Goal: Task Accomplishment & Management: Manage account settings

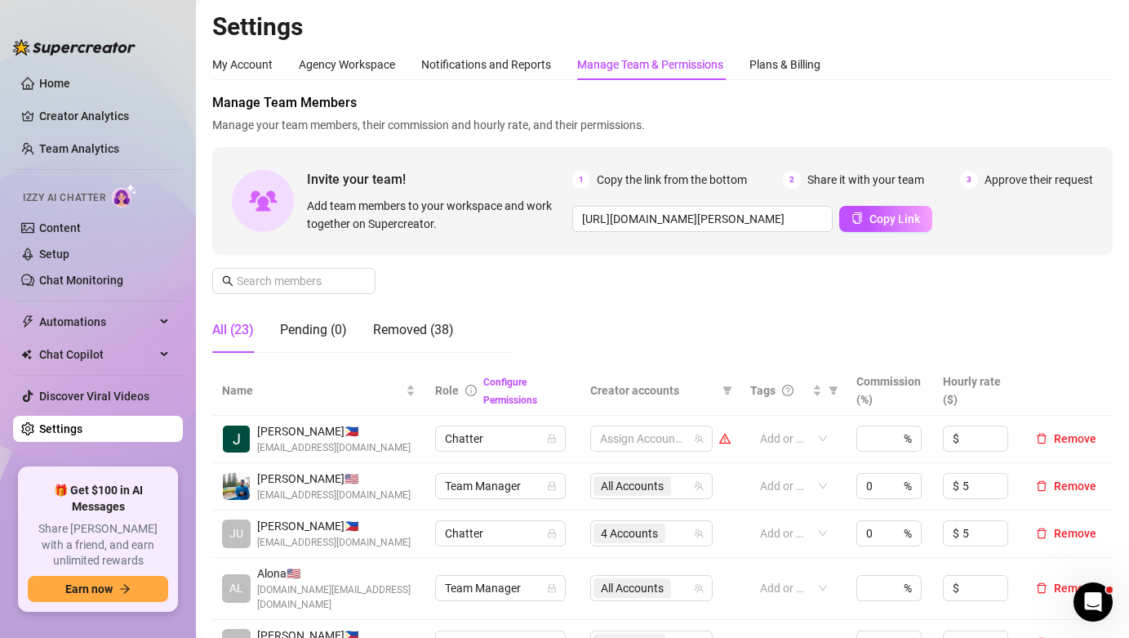
scroll to position [158, 0]
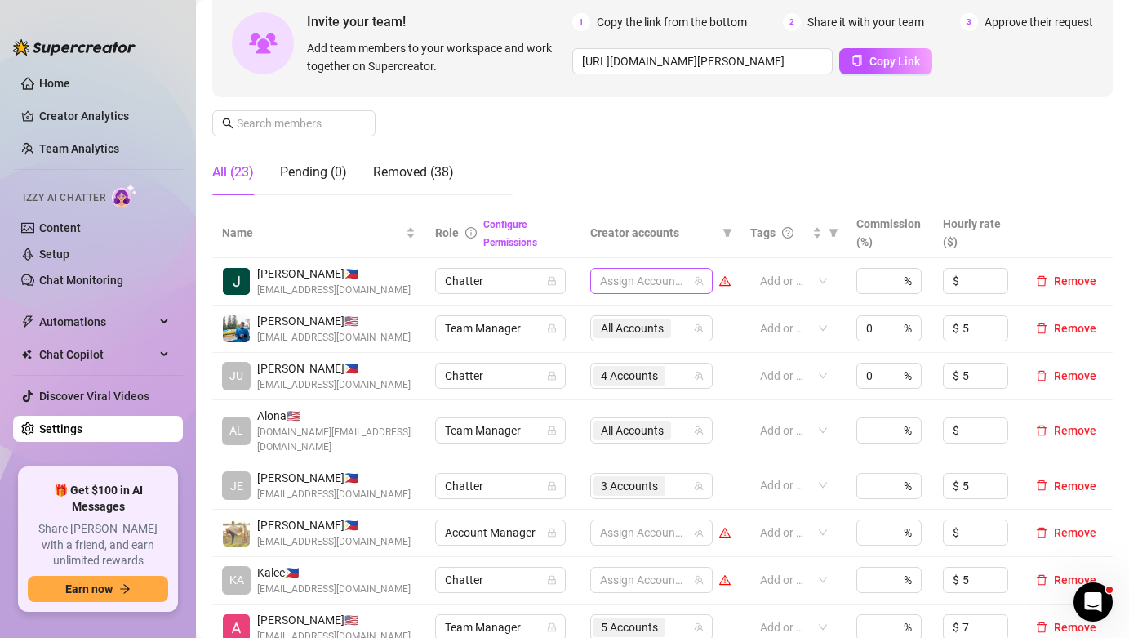
click at [626, 285] on div at bounding box center [643, 280] width 99 height 23
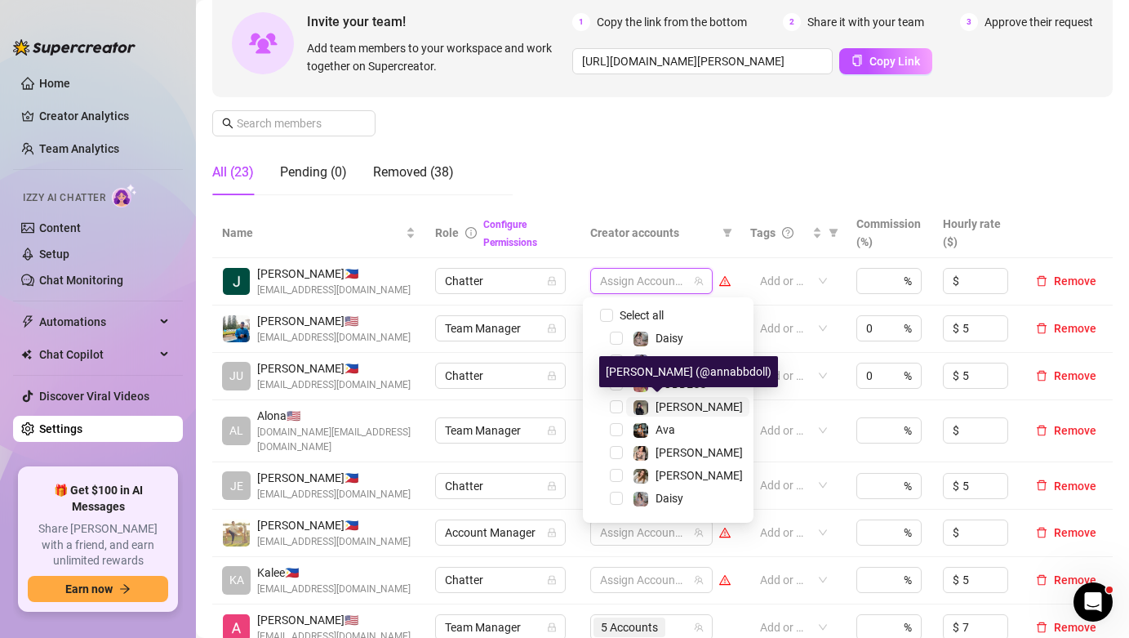
click at [653, 399] on div "[PERSON_NAME]" at bounding box center [688, 407] width 110 height 20
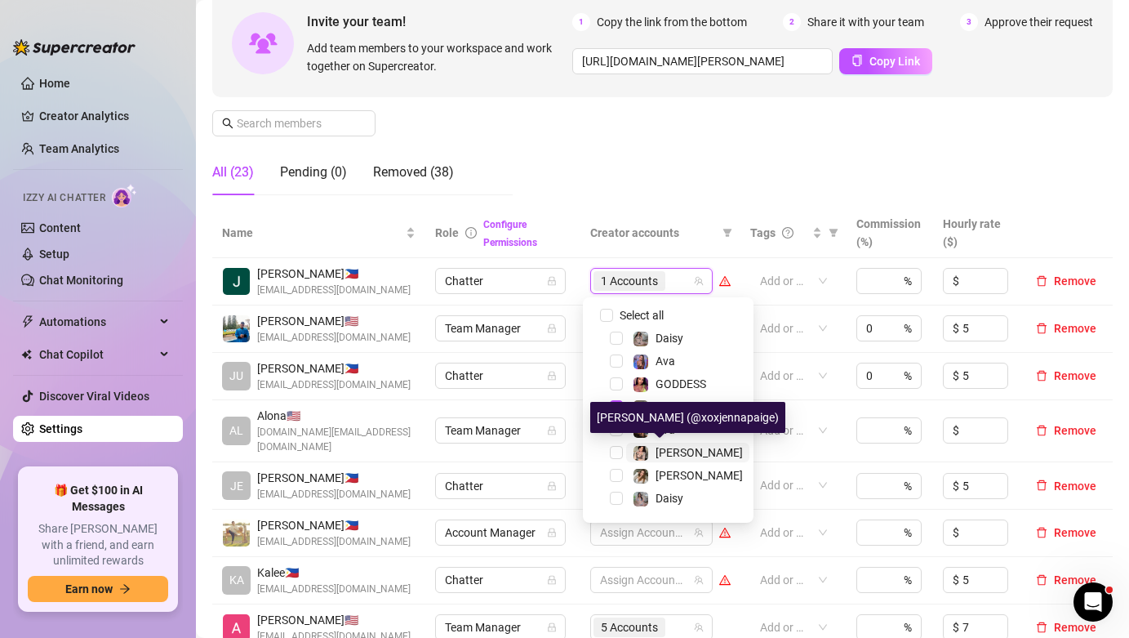
click at [667, 450] on span "[PERSON_NAME]" at bounding box center [699, 452] width 87 height 13
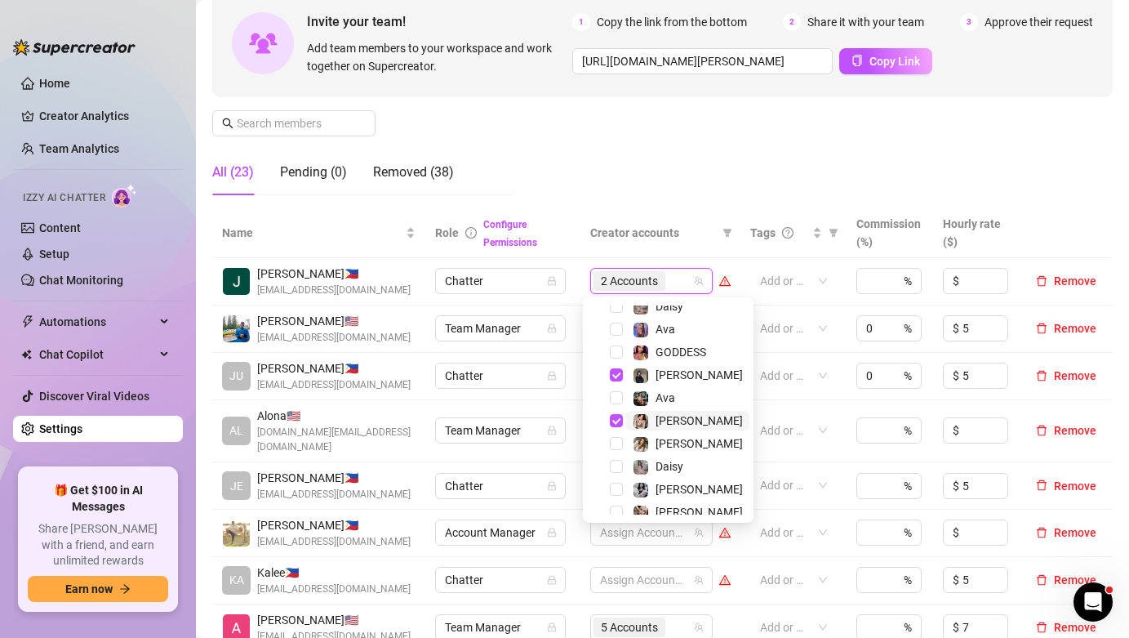
scroll to position [42, 0]
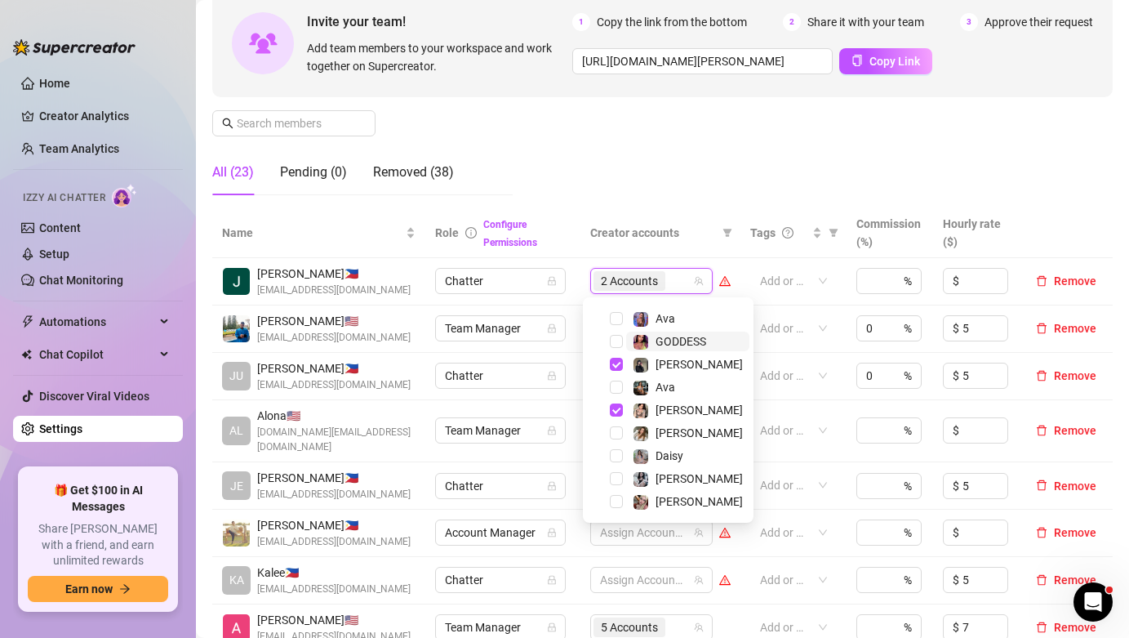
click at [672, 344] on span "GODDESS" at bounding box center [681, 341] width 51 height 13
click at [728, 123] on div "Manage Team Members Manage your team members, their commission and hourly rate,…" at bounding box center [662, 71] width 901 height 273
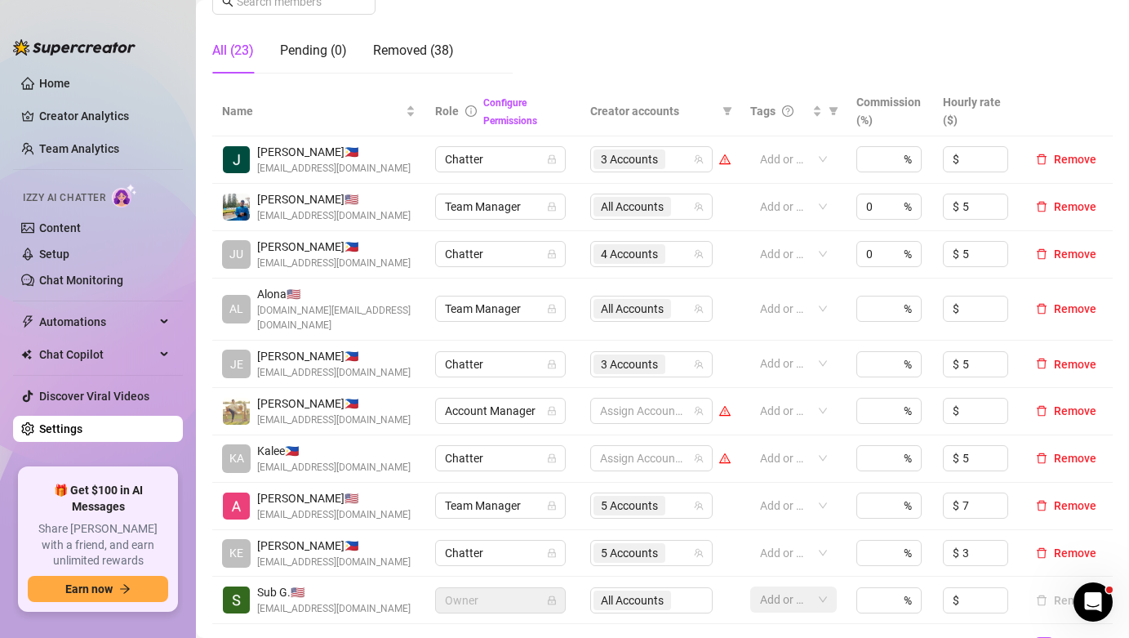
scroll to position [280, 0]
click at [1056, 637] on link "2" at bounding box center [1064, 646] width 18 height 18
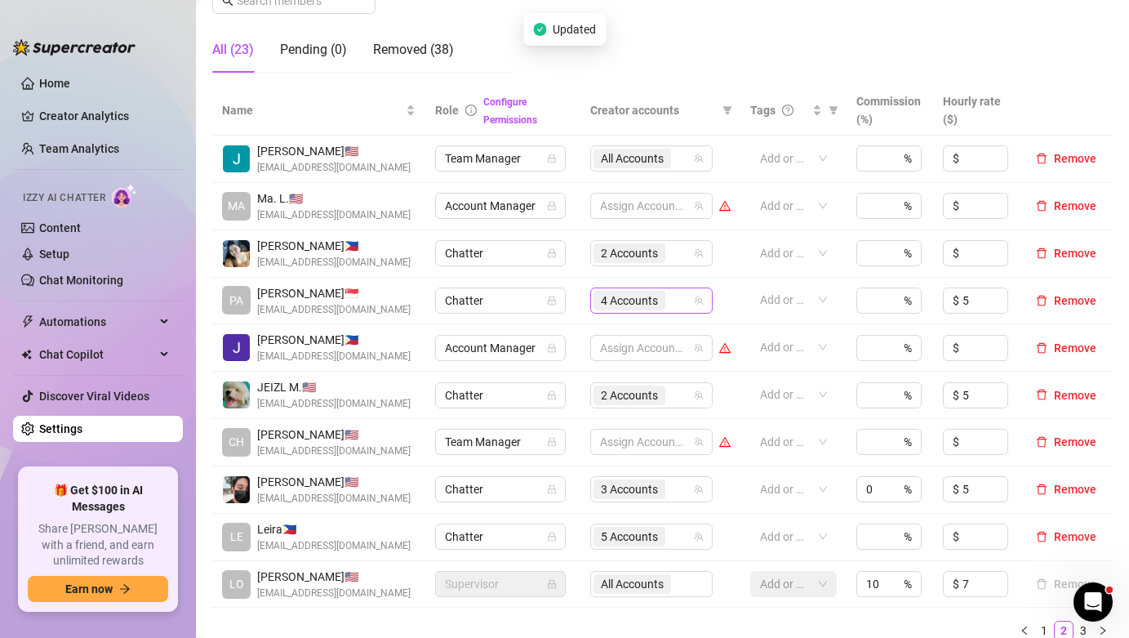
click at [634, 310] on div "4 Accounts" at bounding box center [631, 300] width 75 height 23
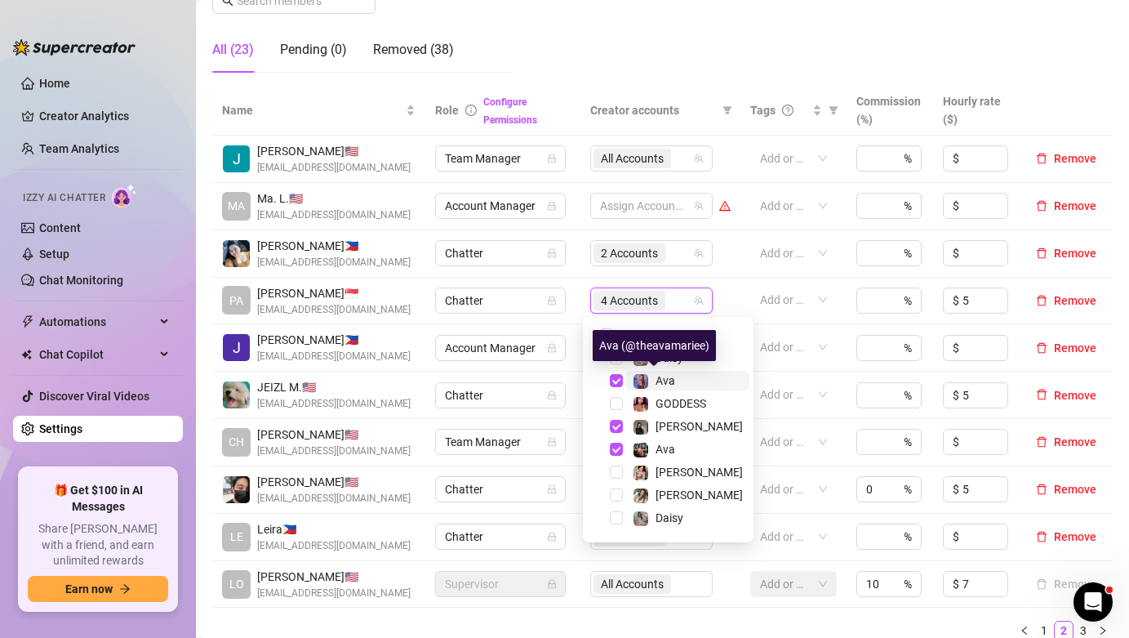
click at [674, 386] on span "Ava" at bounding box center [666, 380] width 20 height 13
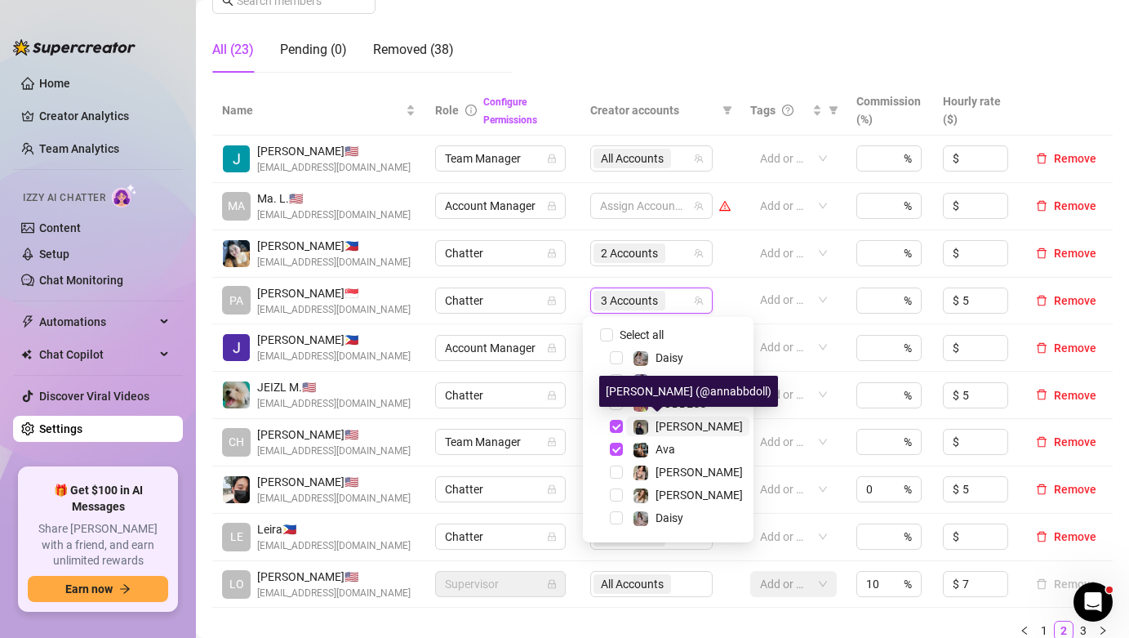
click at [679, 425] on span "[PERSON_NAME]" at bounding box center [699, 426] width 87 height 13
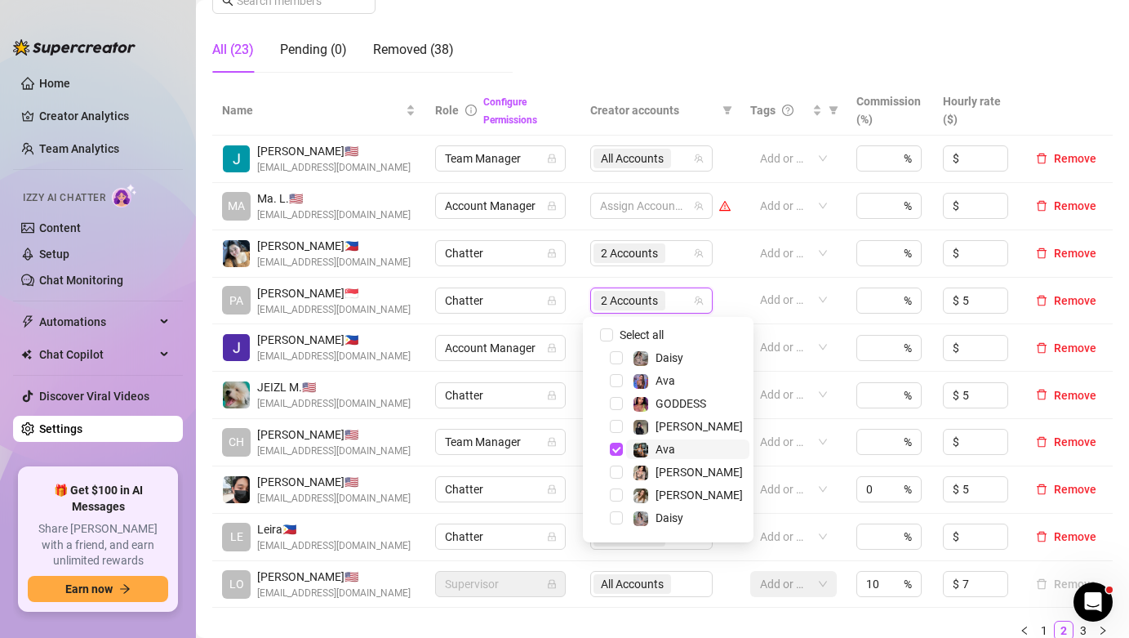
click at [681, 445] on span "Ava" at bounding box center [687, 449] width 123 height 20
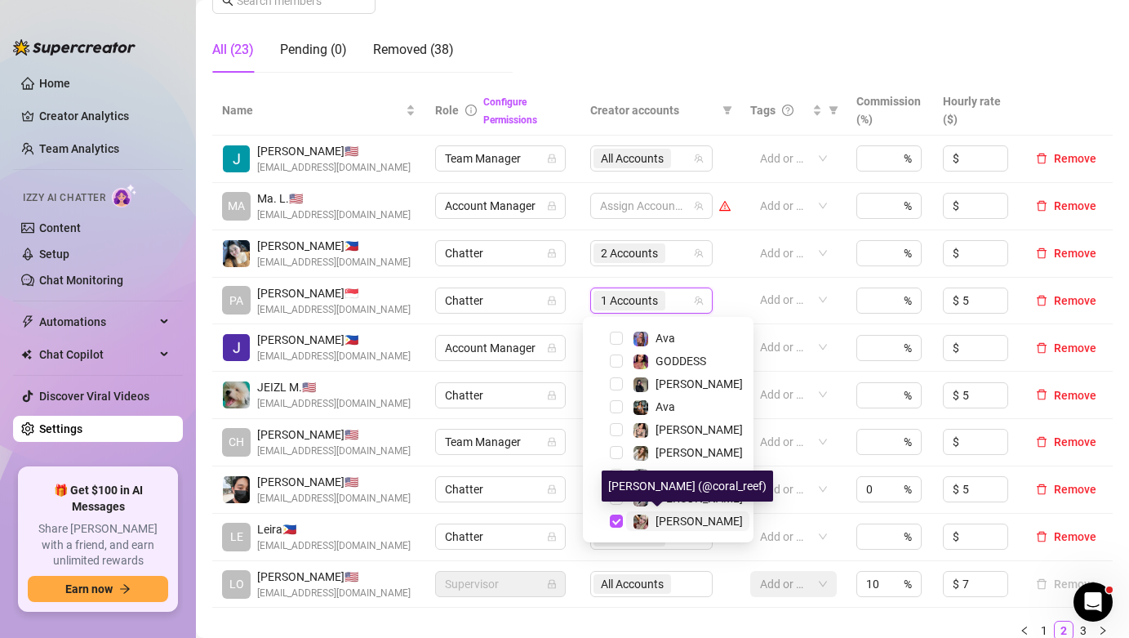
click at [676, 525] on span "[PERSON_NAME]" at bounding box center [699, 520] width 87 height 13
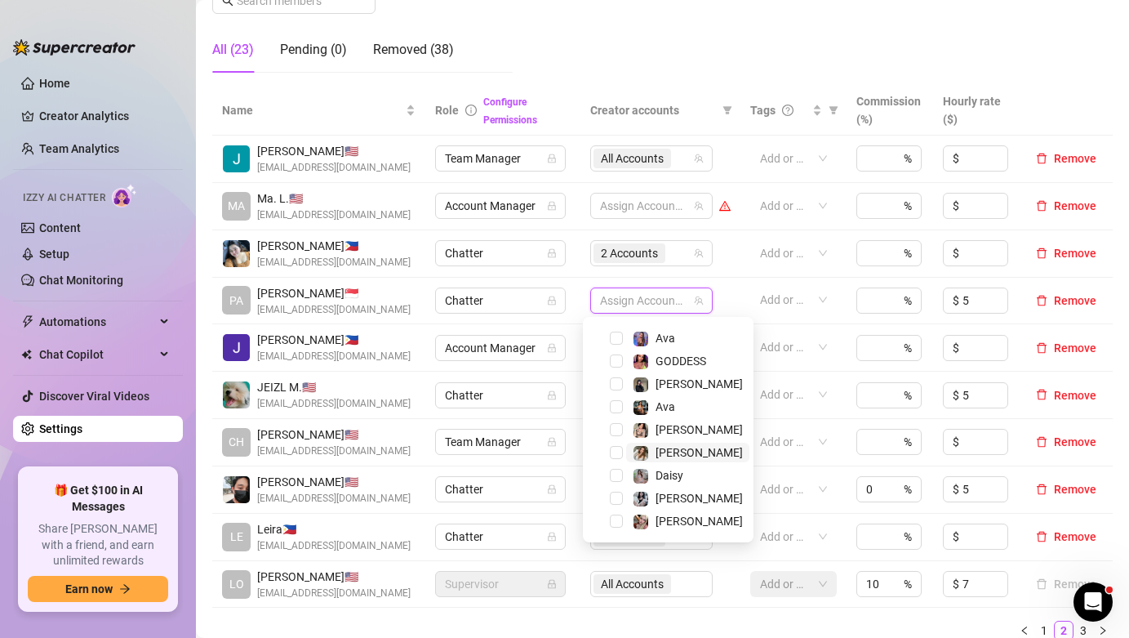
click at [685, 451] on span "[PERSON_NAME]" at bounding box center [687, 453] width 123 height 20
click at [683, 494] on span "[PERSON_NAME]" at bounding box center [699, 498] width 87 height 13
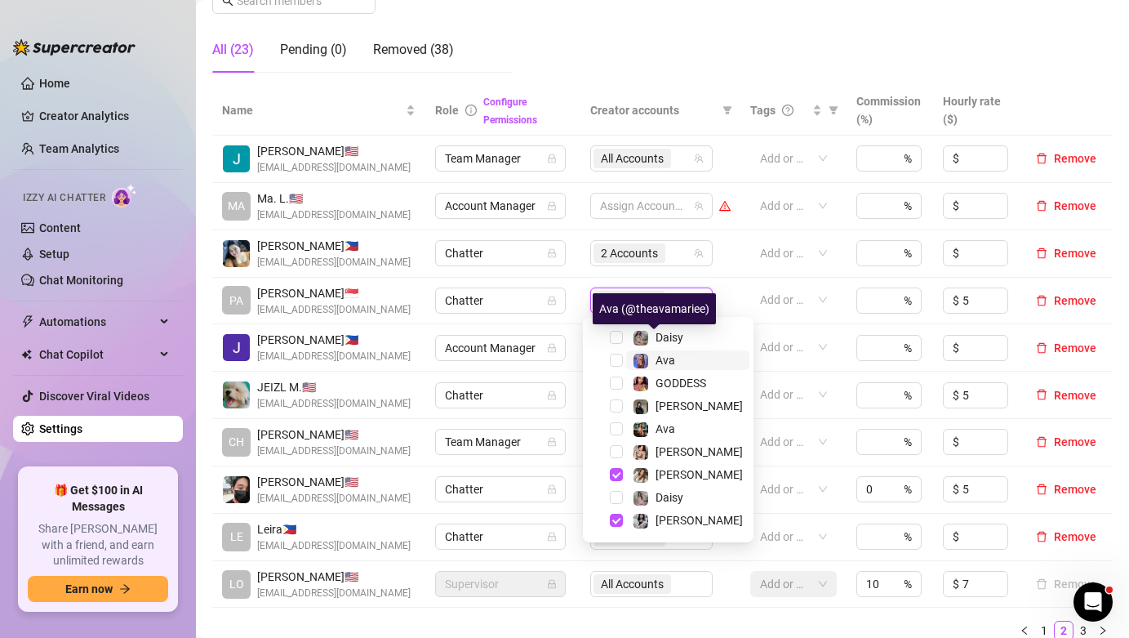
scroll to position [0, 0]
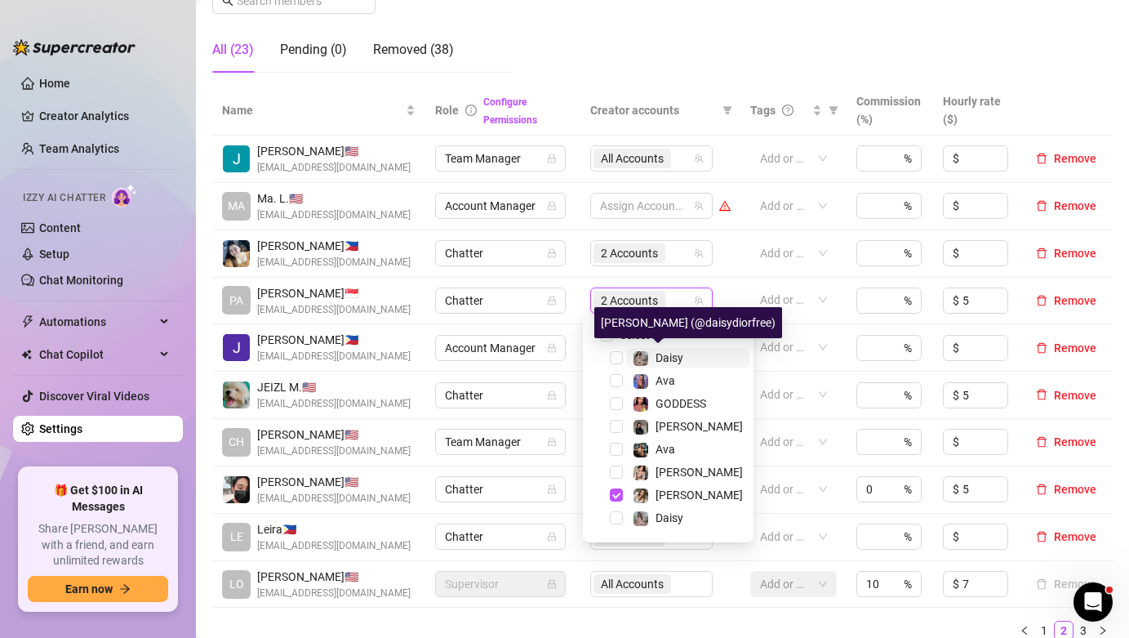
click at [677, 350] on div "Daisy" at bounding box center [670, 358] width 28 height 20
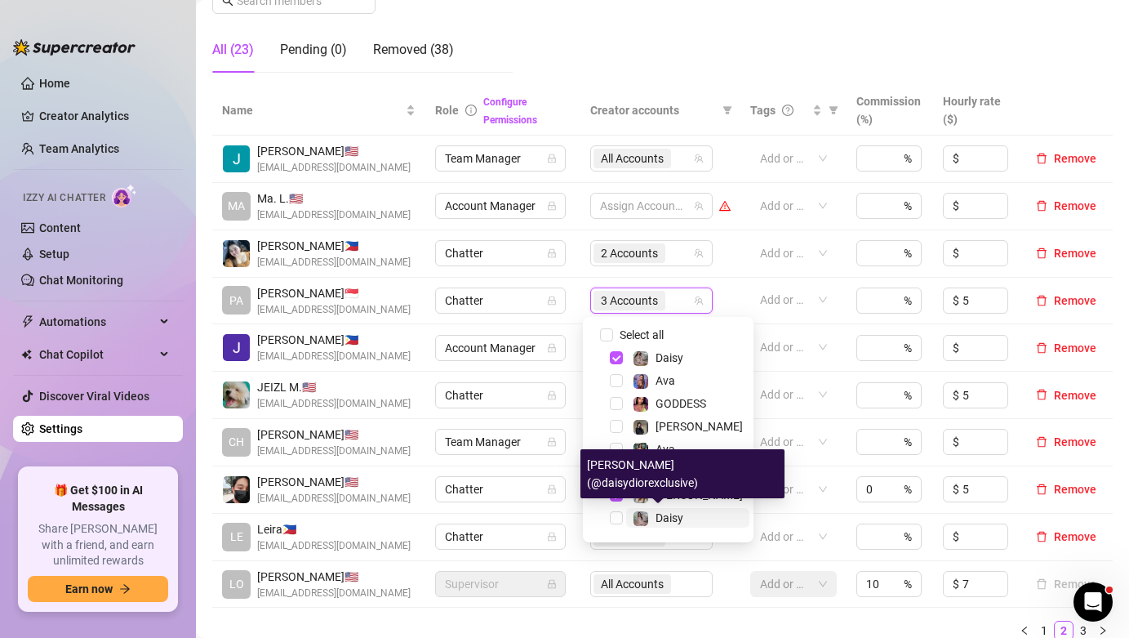
click at [678, 512] on span "Daisy" at bounding box center [670, 517] width 28 height 13
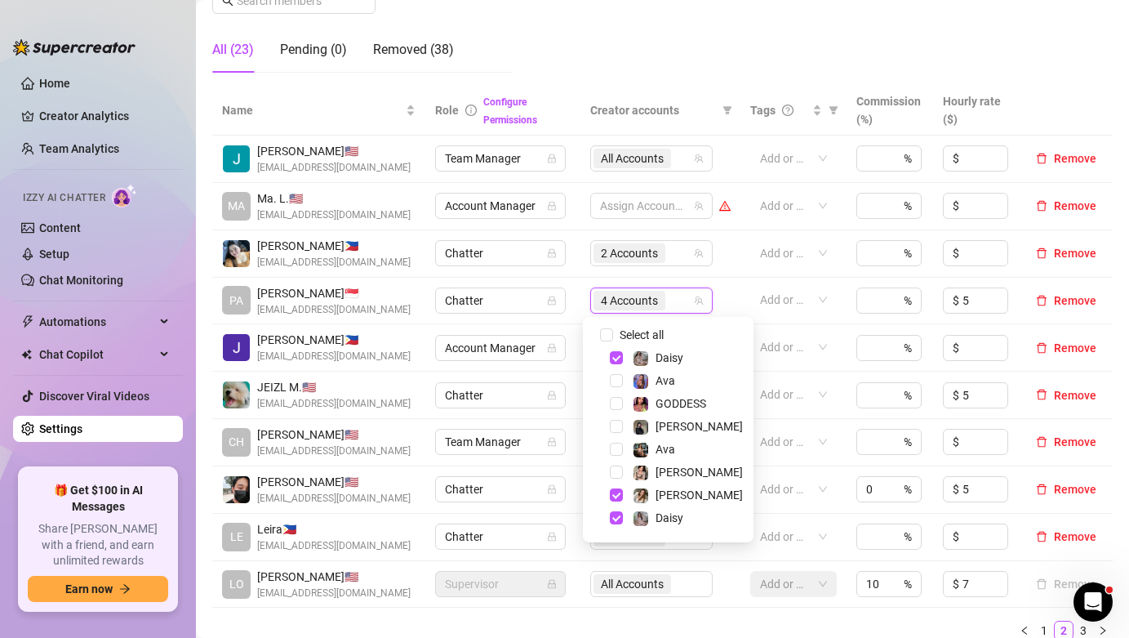
click at [724, 294] on td "4 Accounts" at bounding box center [661, 301] width 160 height 47
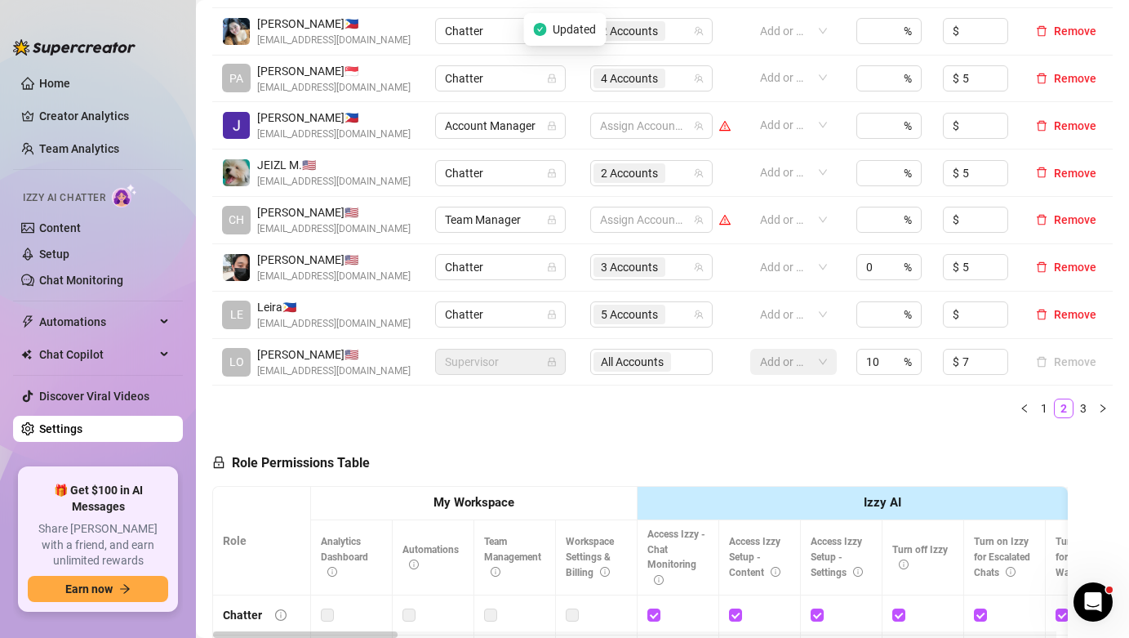
scroll to position [615, 0]
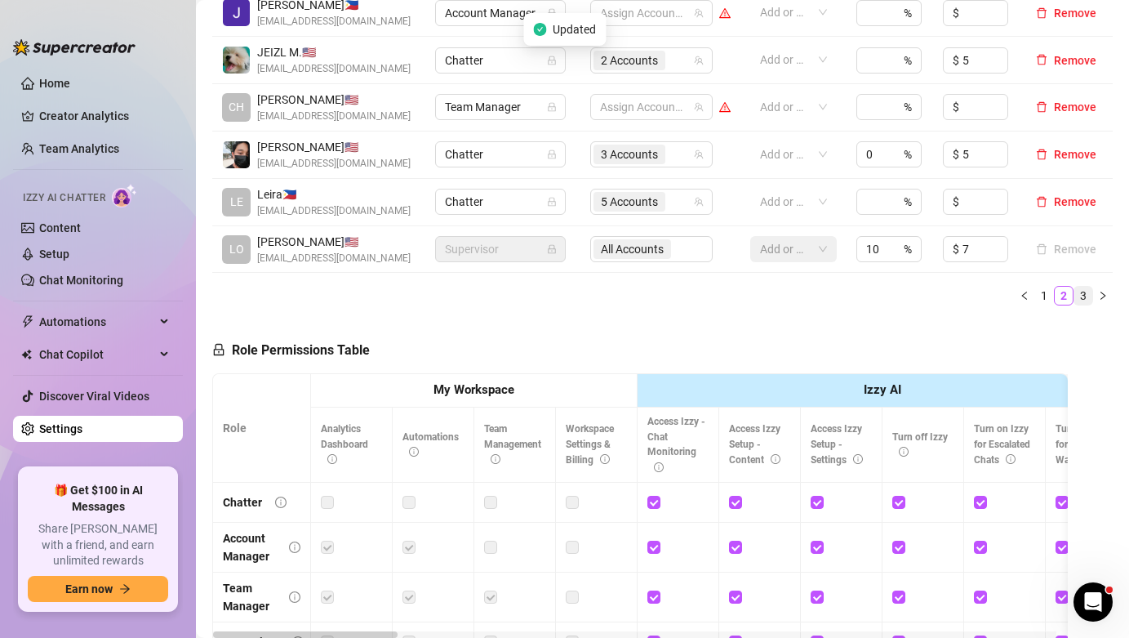
click at [1075, 305] on link "3" at bounding box center [1084, 296] width 18 height 18
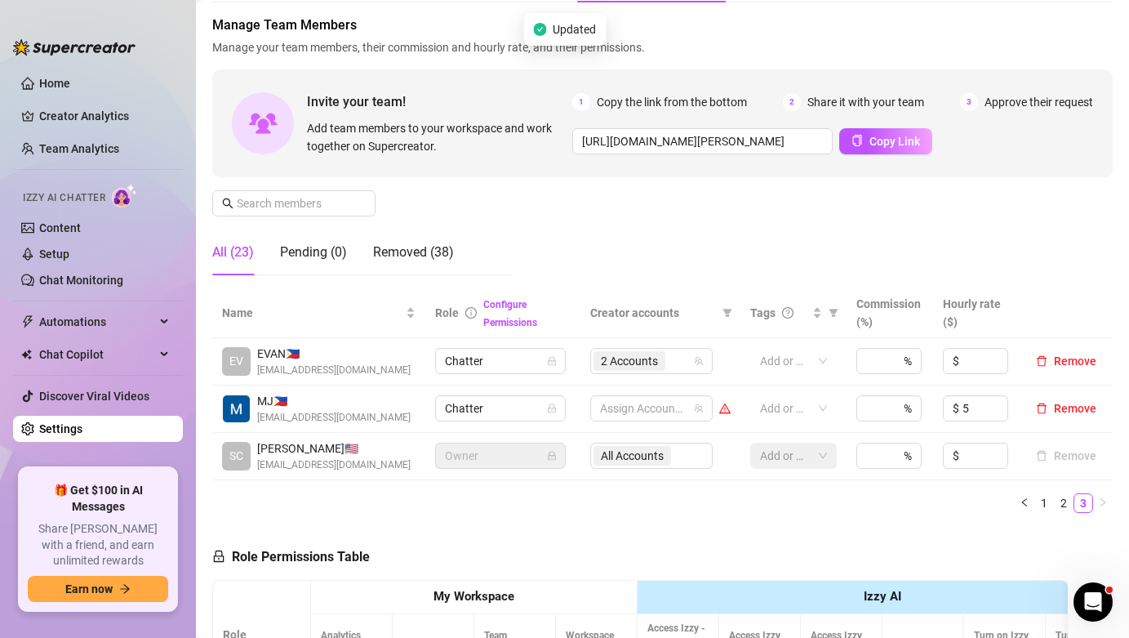
scroll to position [0, 0]
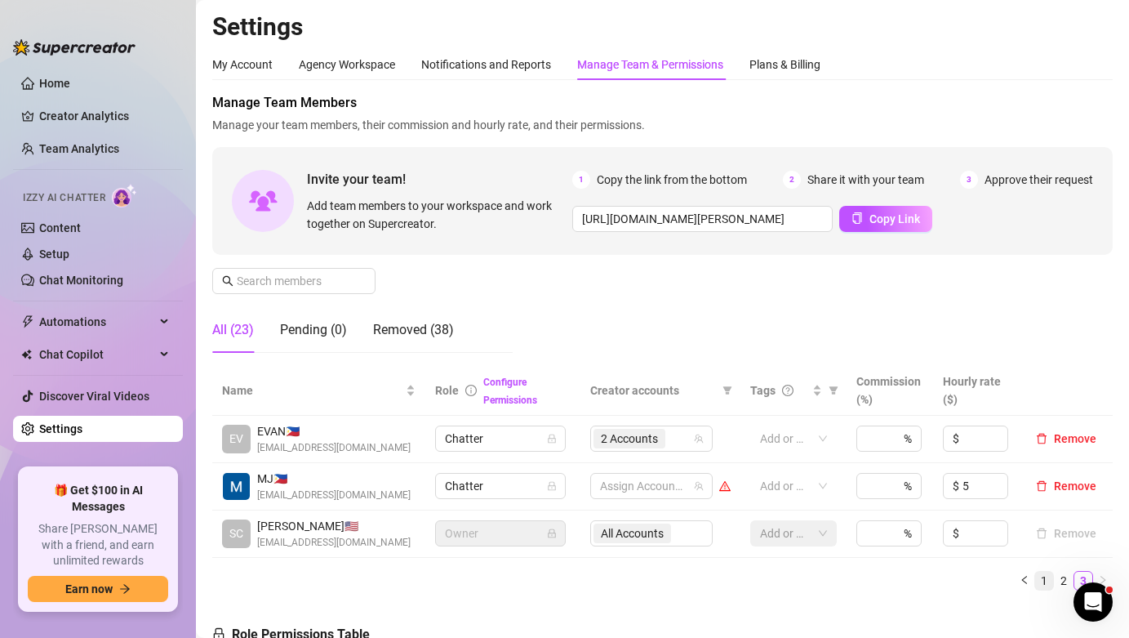
click at [1035, 578] on link "1" at bounding box center [1044, 581] width 18 height 18
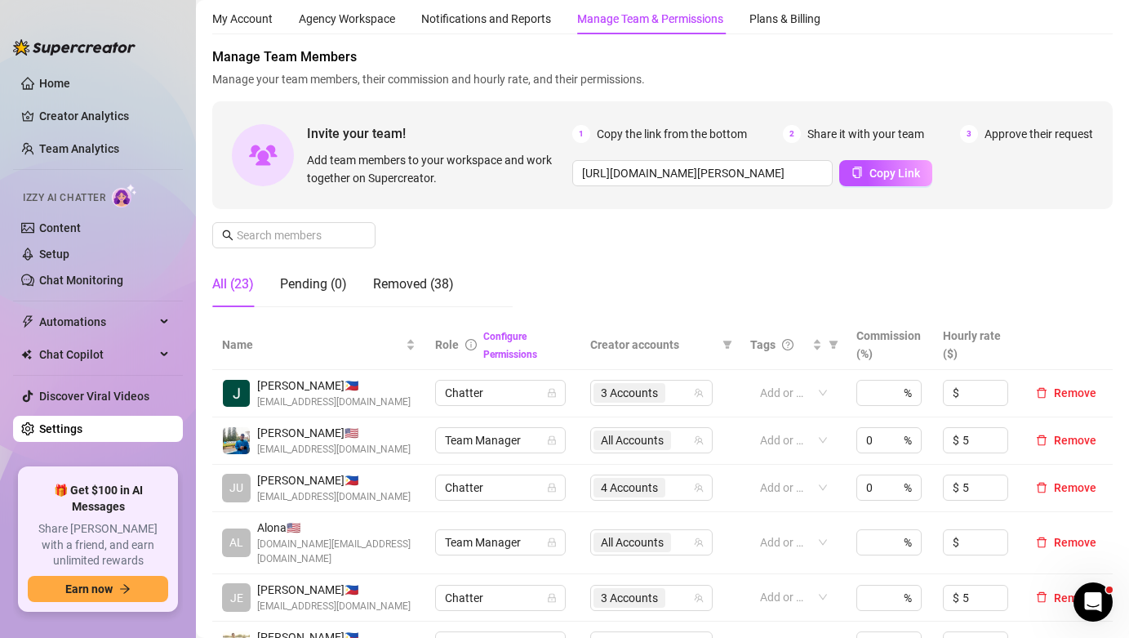
scroll to position [183, 0]
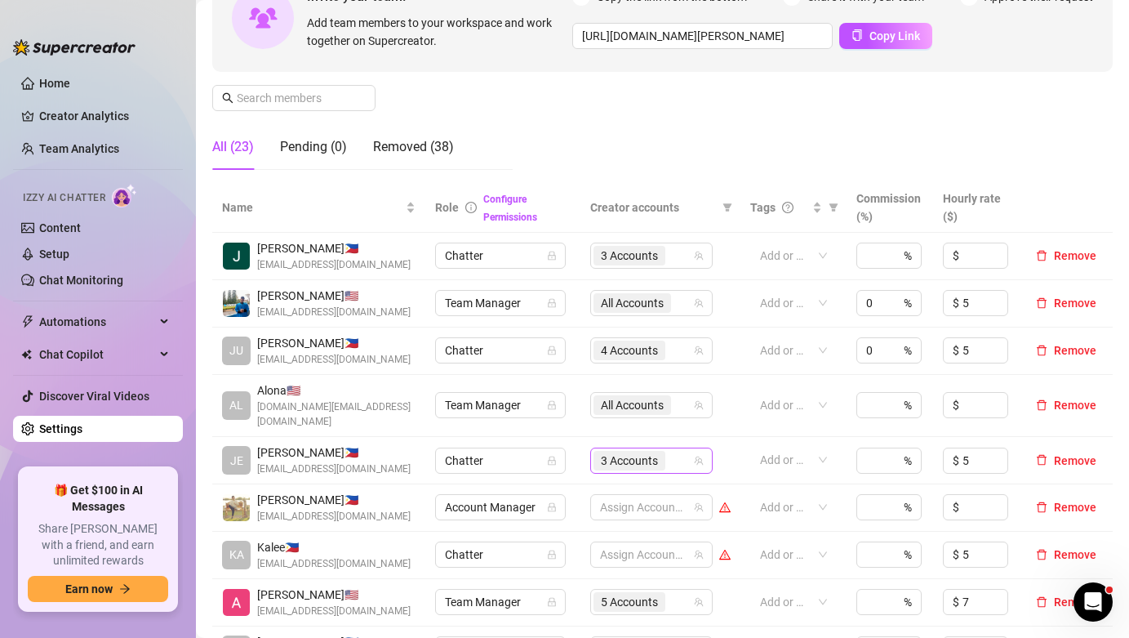
click at [626, 452] on span "3 Accounts" at bounding box center [629, 461] width 57 height 18
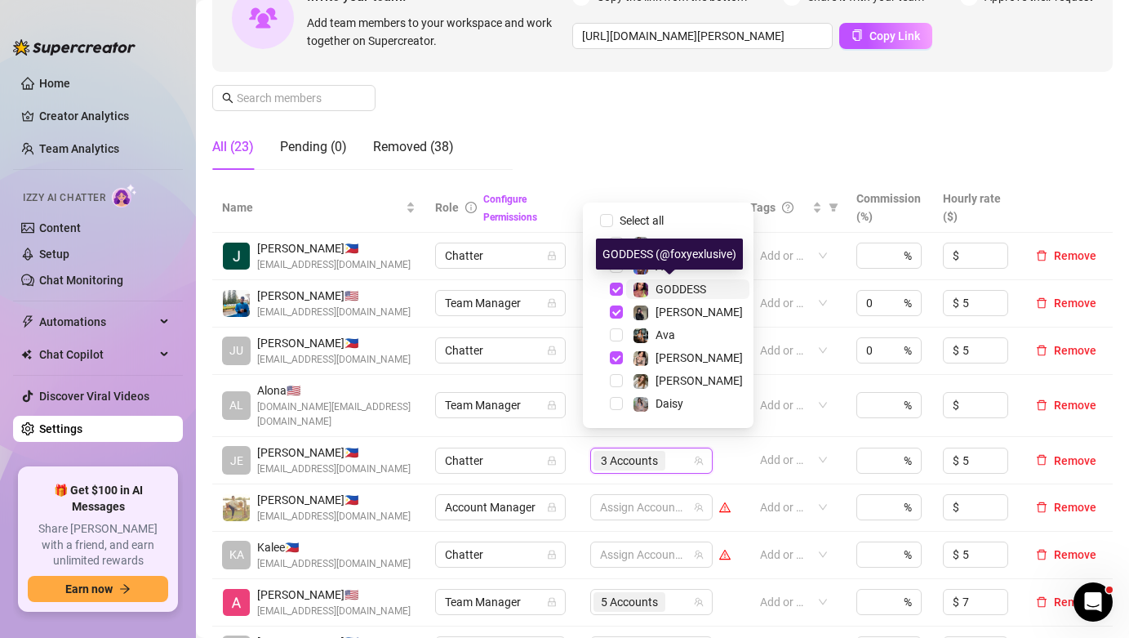
click at [666, 294] on span "GODDESS" at bounding box center [681, 289] width 51 height 13
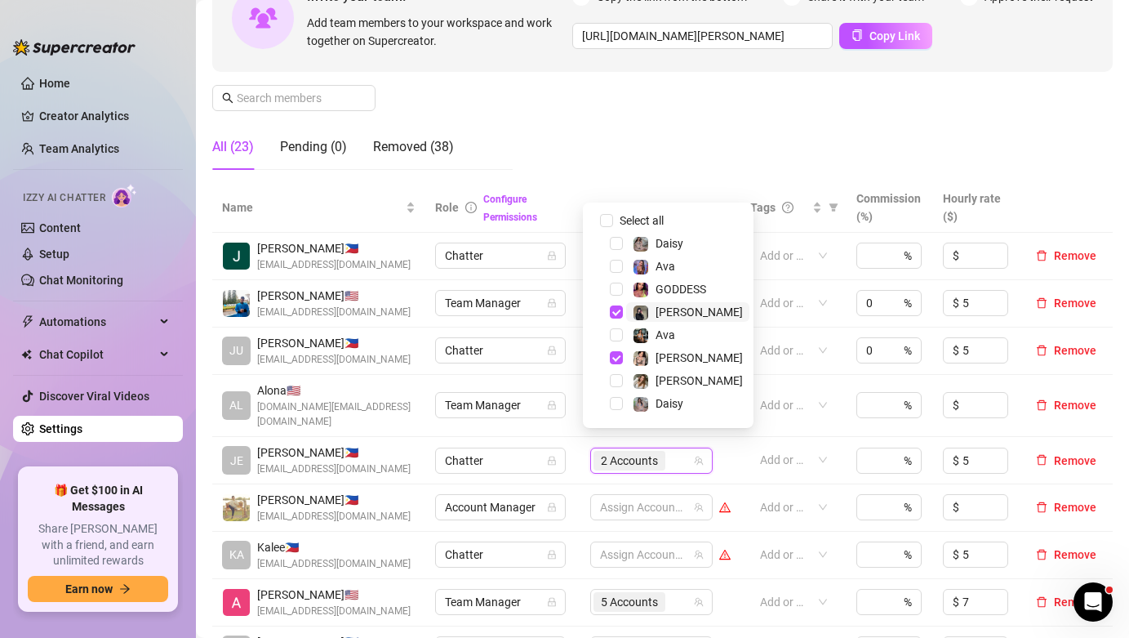
drag, startPoint x: 659, startPoint y: 306, endPoint x: 658, endPoint y: 316, distance: 9.8
click at [659, 309] on span "[PERSON_NAME]" at bounding box center [699, 311] width 87 height 13
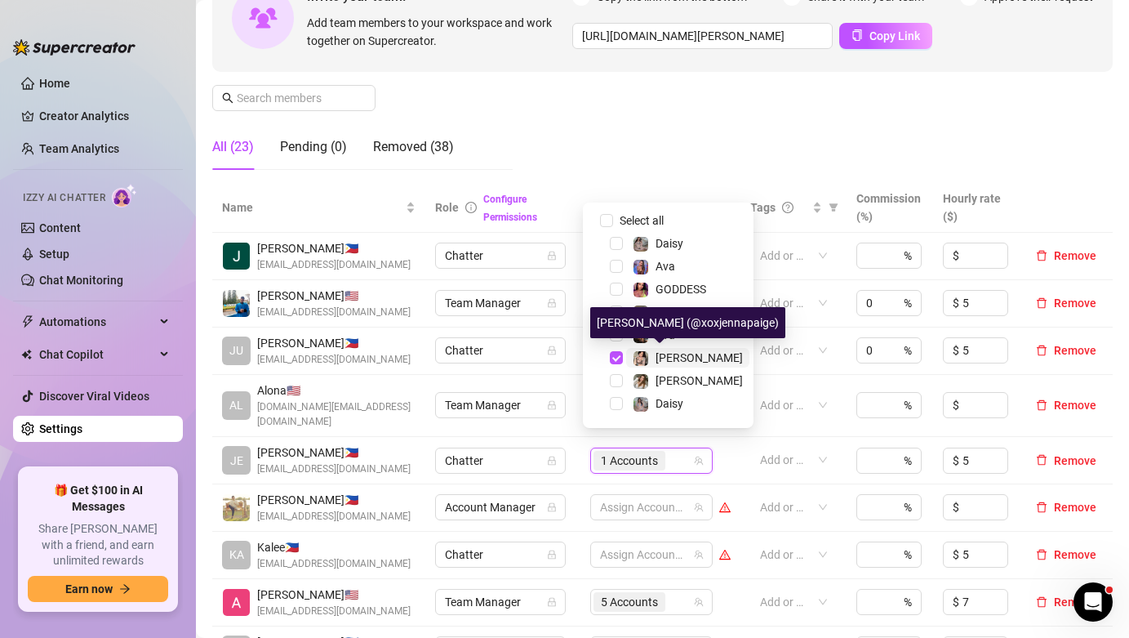
click at [660, 355] on span "[PERSON_NAME]" at bounding box center [699, 357] width 87 height 13
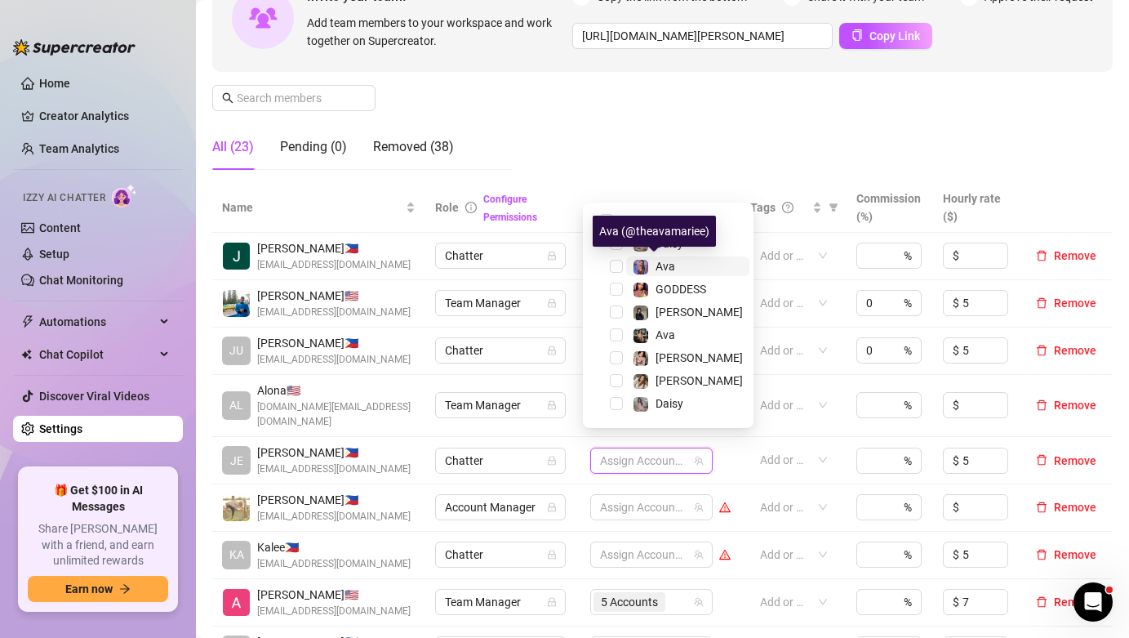
click at [665, 271] on span "Ava" at bounding box center [666, 266] width 20 height 13
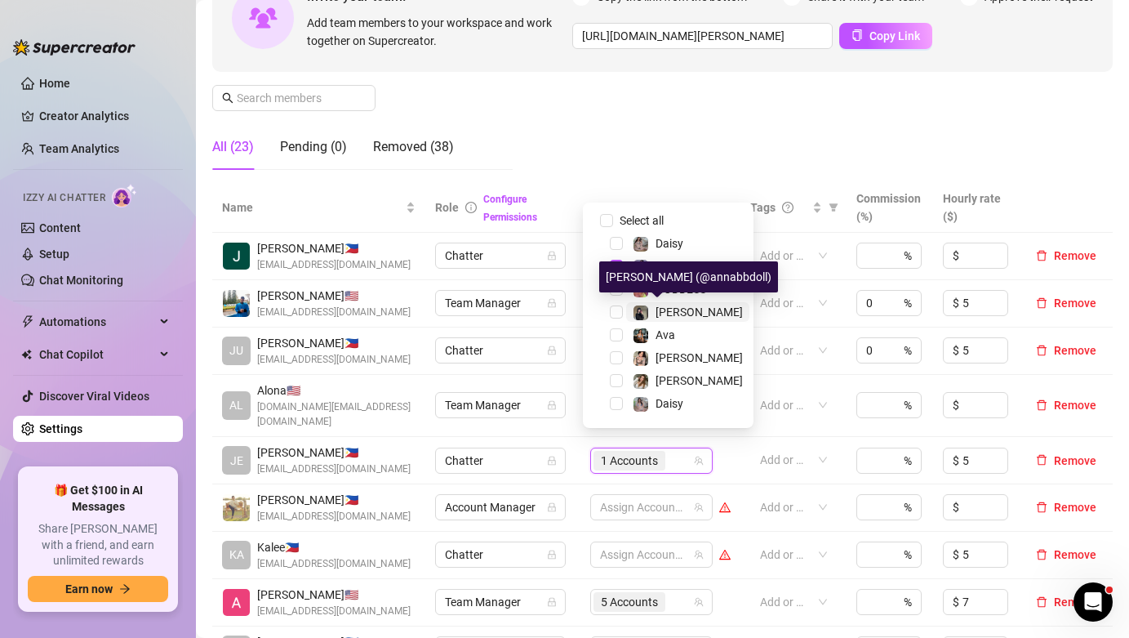
click at [672, 309] on span "[PERSON_NAME]" at bounding box center [699, 311] width 87 height 13
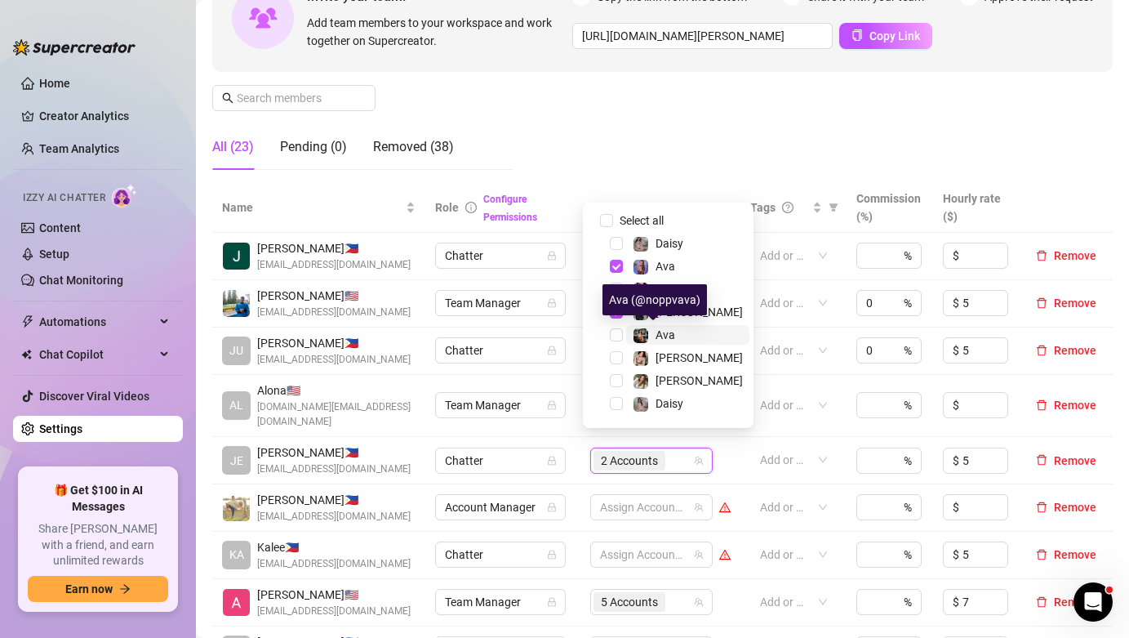
click at [670, 333] on span "Ava" at bounding box center [666, 334] width 20 height 13
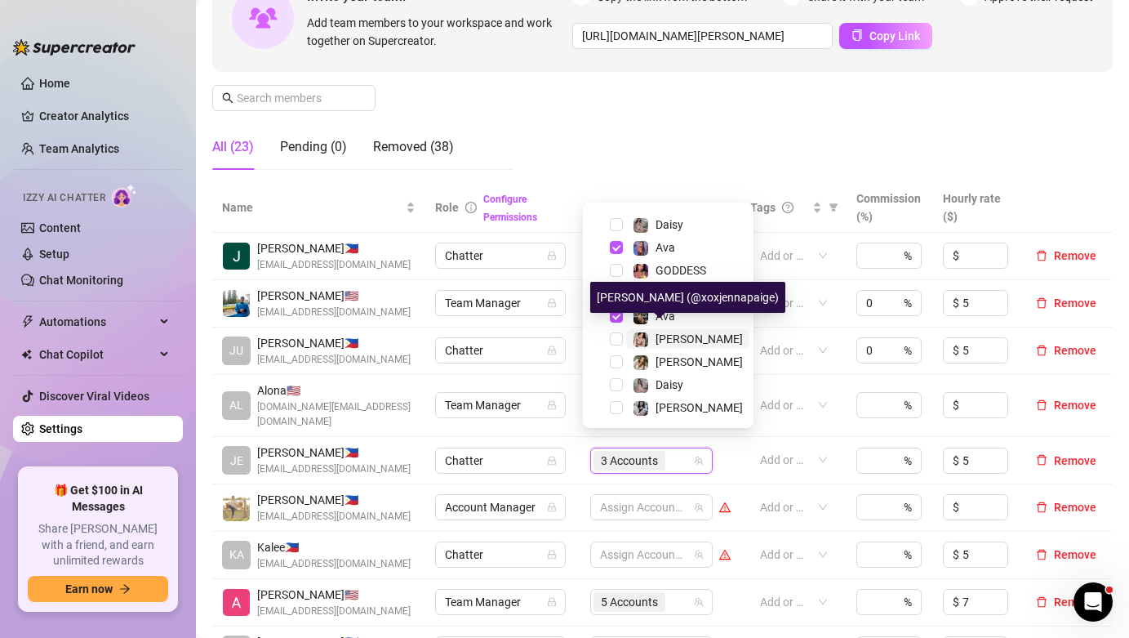
scroll to position [42, 0]
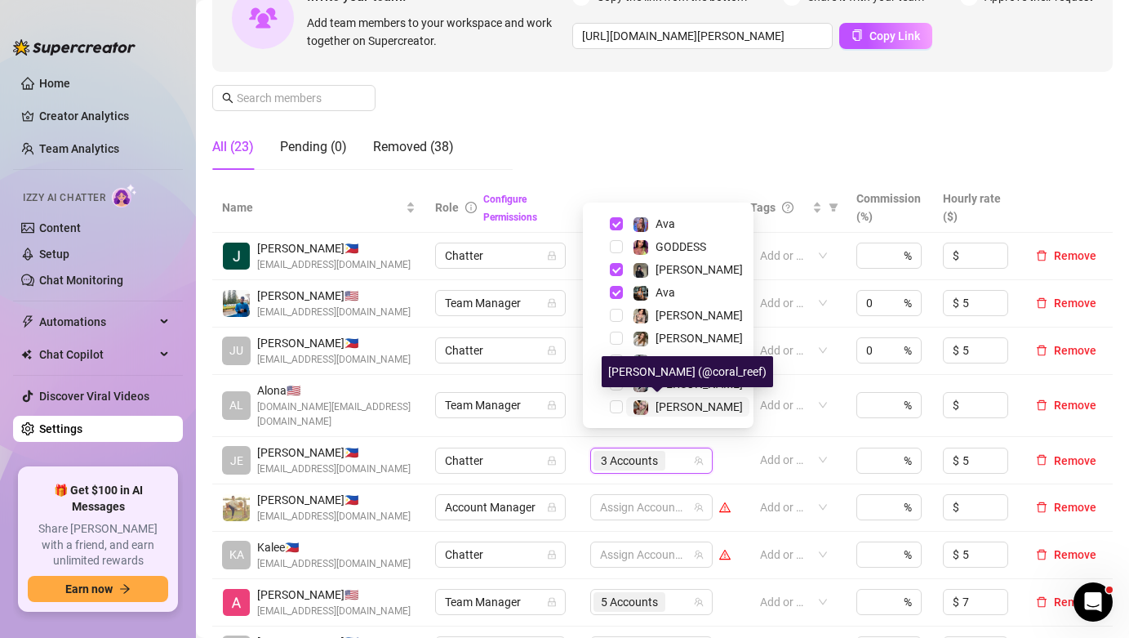
click at [667, 415] on div "[PERSON_NAME]" at bounding box center [699, 407] width 87 height 20
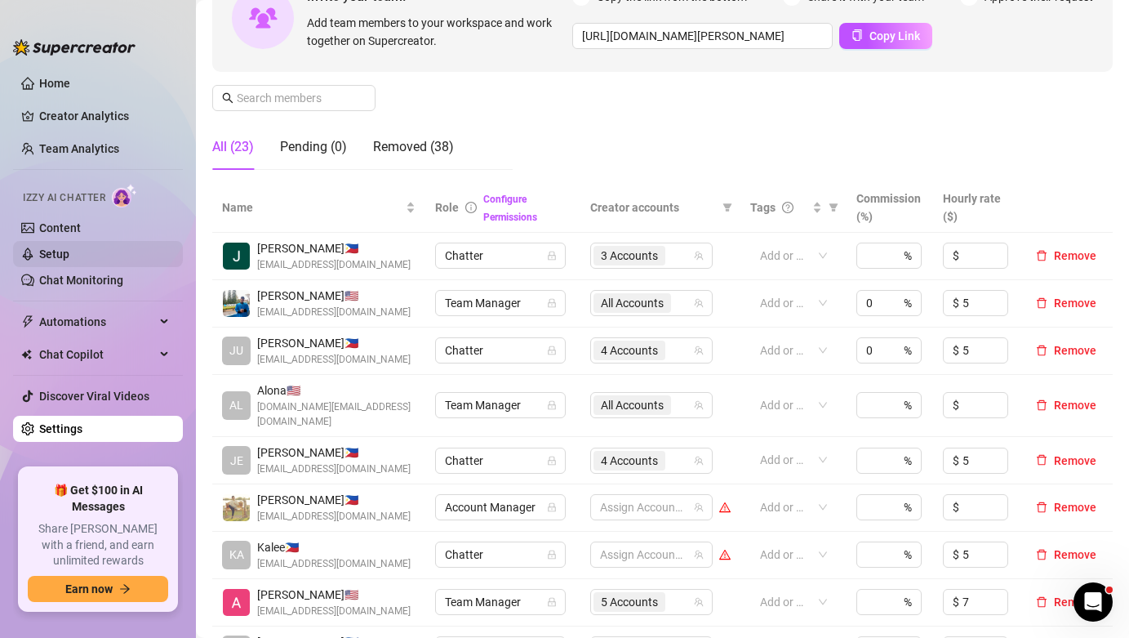
click at [69, 257] on link "Setup" at bounding box center [54, 253] width 30 height 13
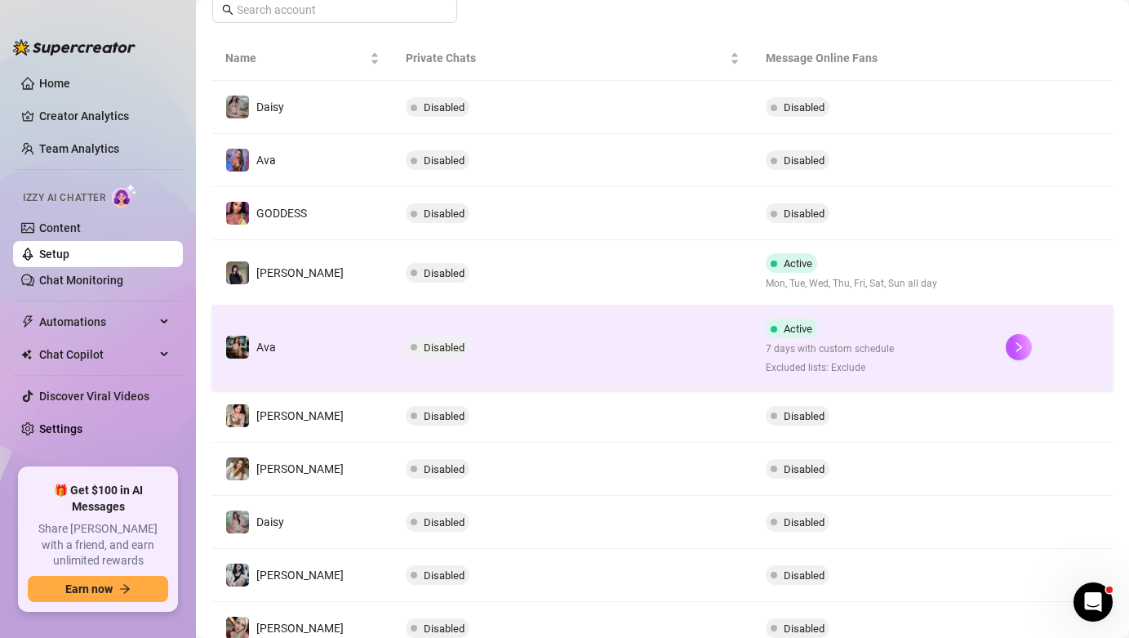
scroll to position [261, 0]
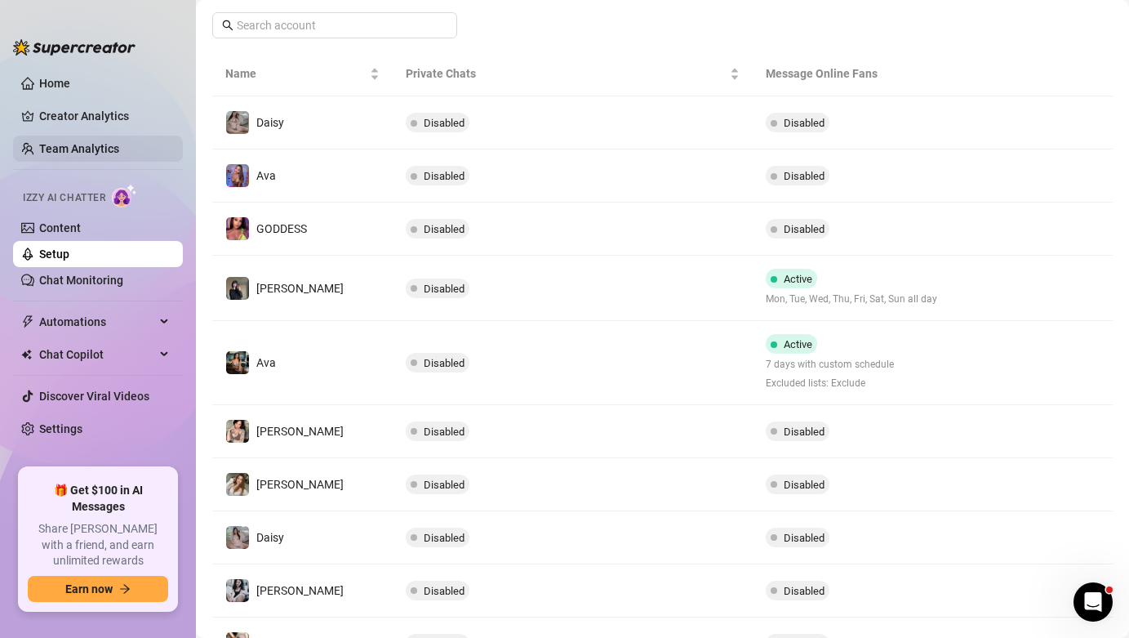
click at [59, 152] on link "Team Analytics" at bounding box center [79, 148] width 80 height 13
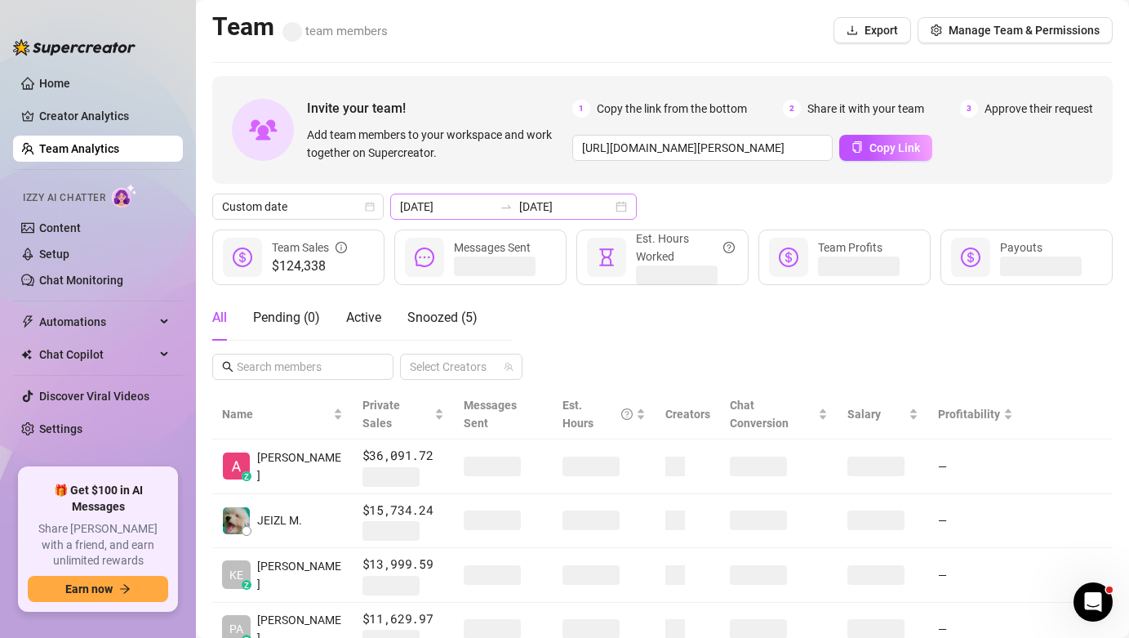
click at [518, 219] on div "[DATE] [DATE]" at bounding box center [513, 207] width 247 height 26
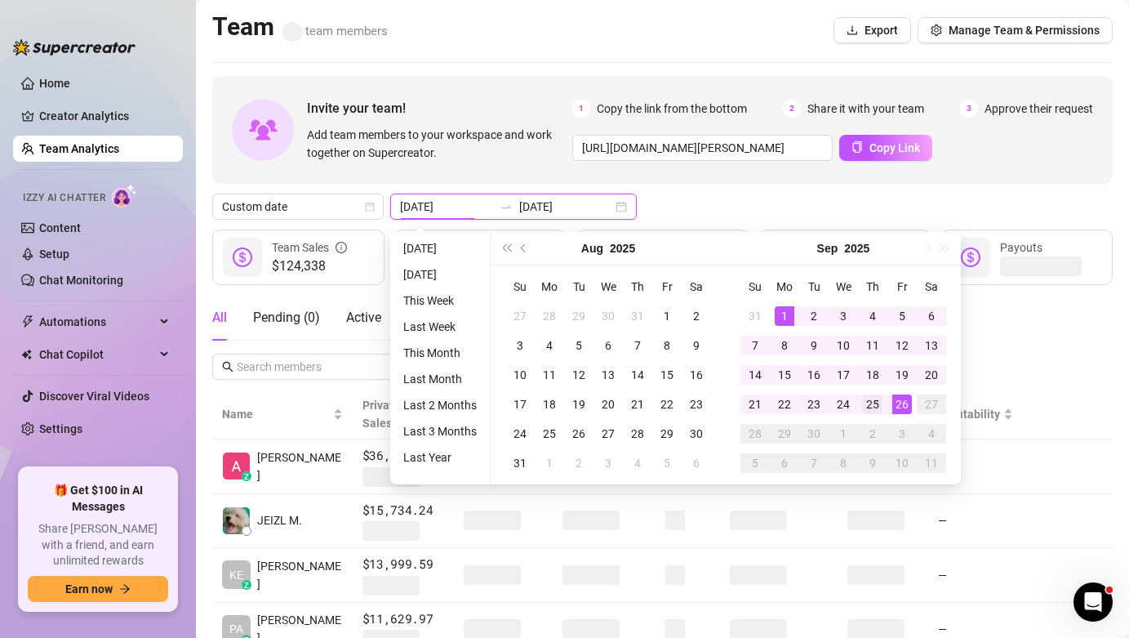
type input "[DATE]"
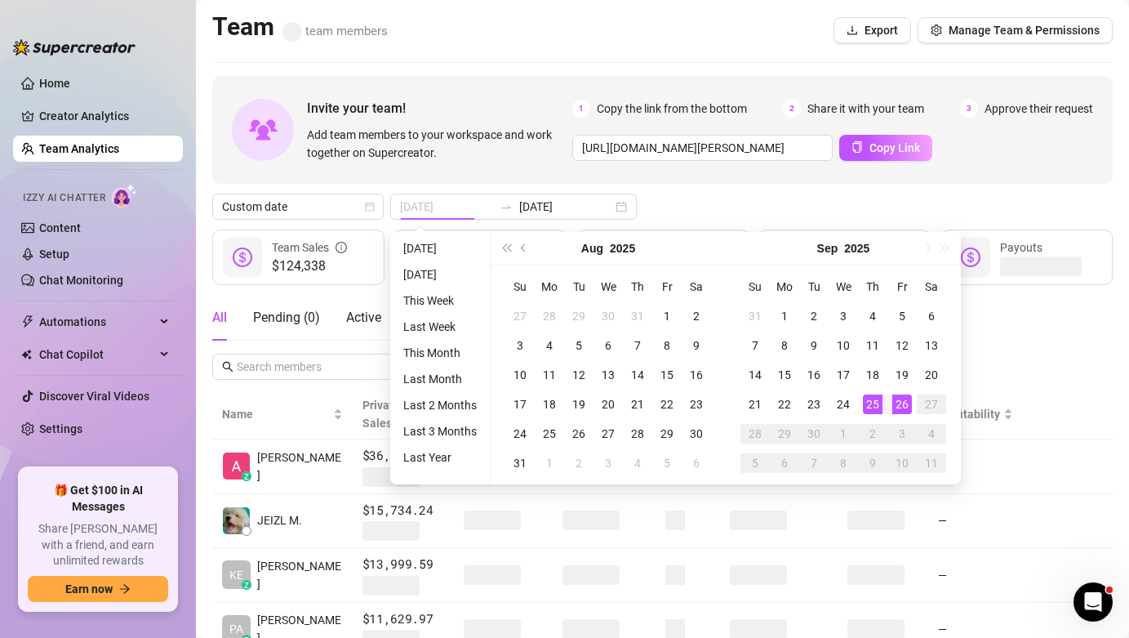
click at [865, 404] on div "25" at bounding box center [873, 404] width 20 height 20
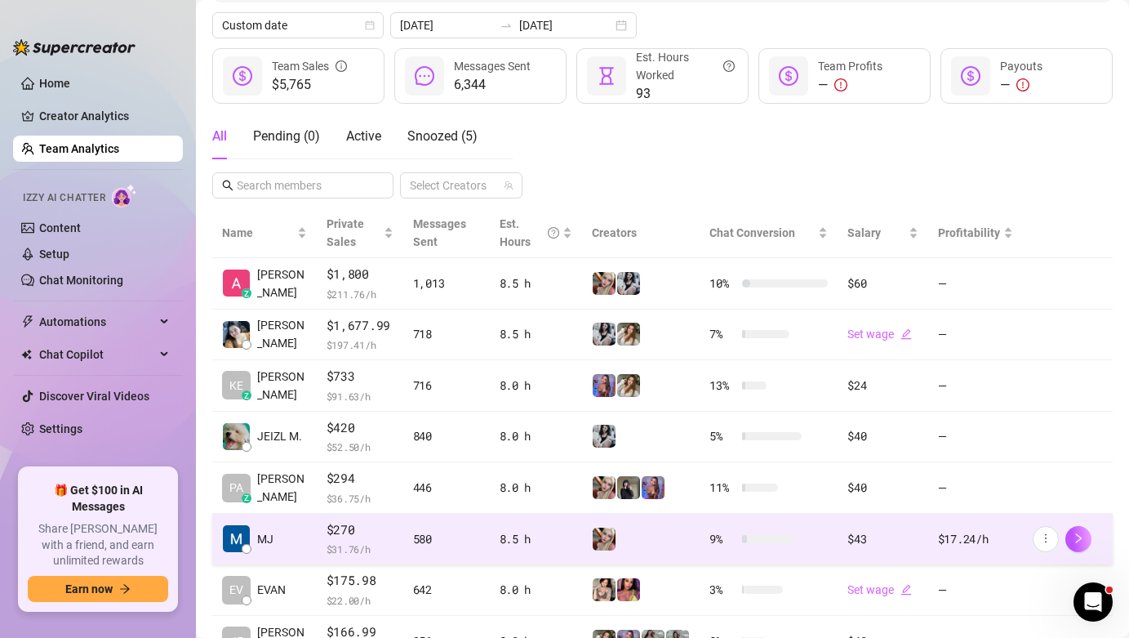
scroll to position [149, 0]
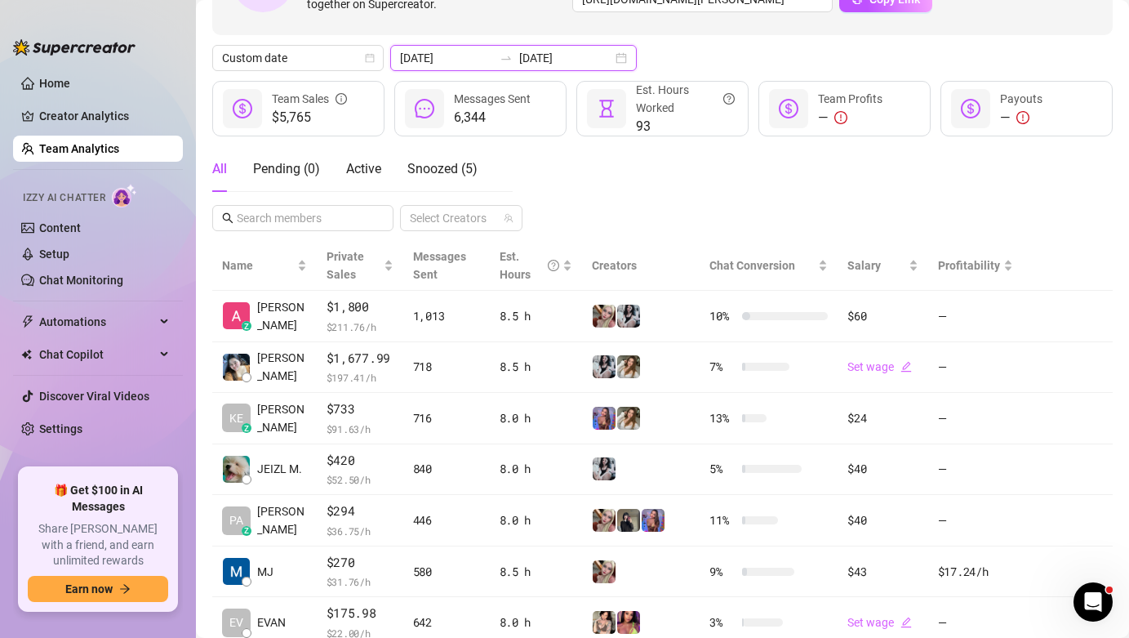
click at [551, 63] on input "[DATE]" at bounding box center [565, 58] width 93 height 18
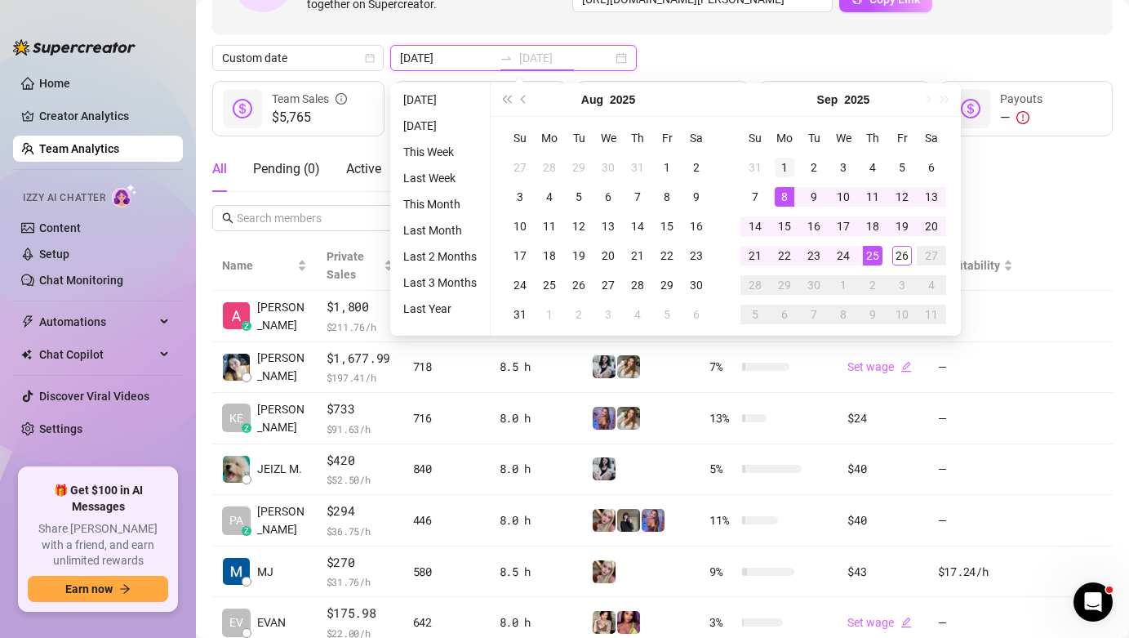
type input "[DATE]"
click at [780, 166] on div "1" at bounding box center [785, 168] width 20 height 20
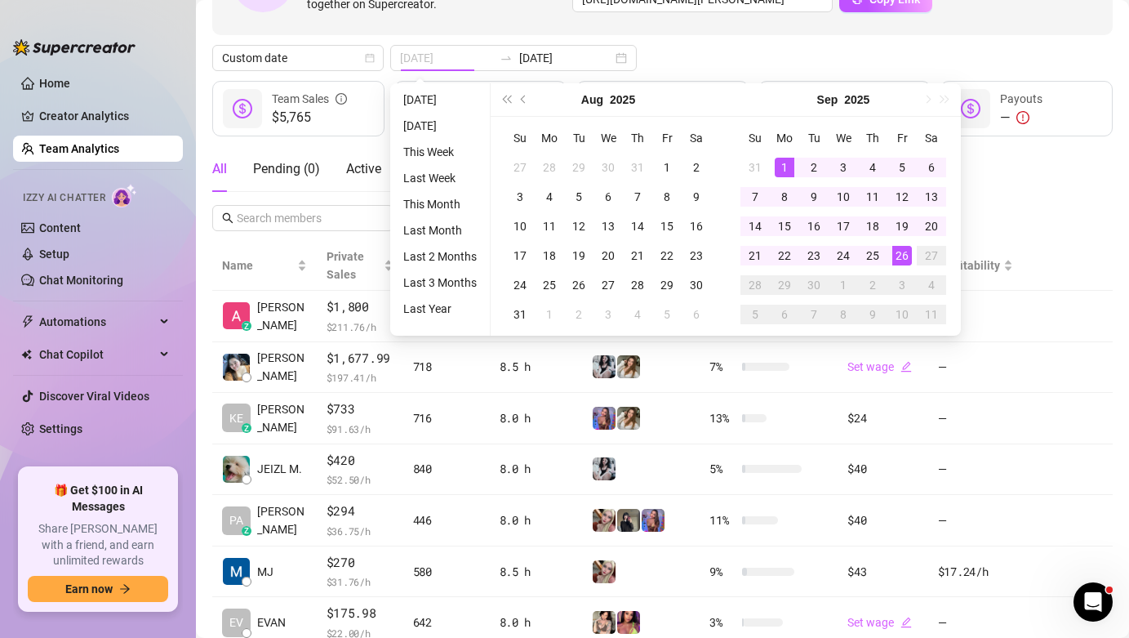
click at [902, 256] on div "26" at bounding box center [902, 256] width 20 height 20
type input "[DATE]"
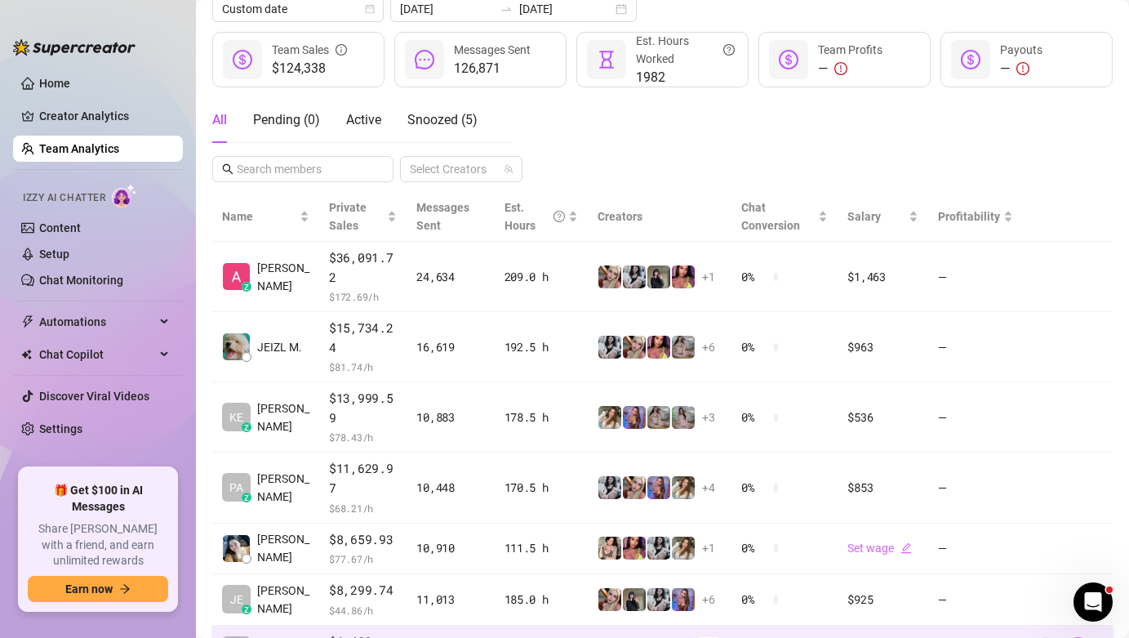
scroll to position [484, 0]
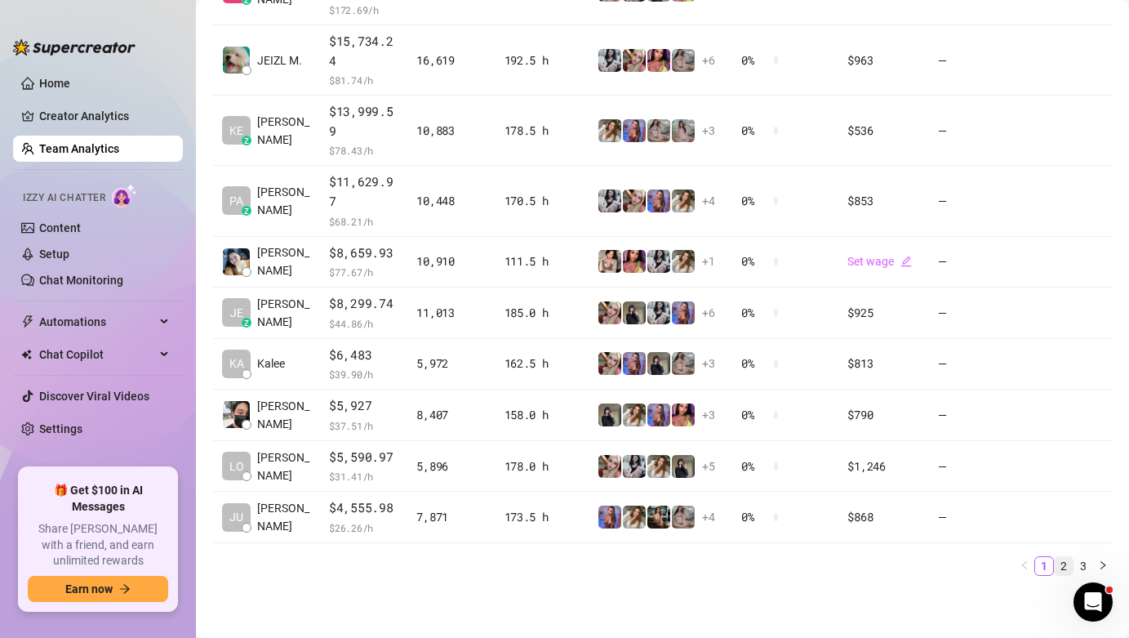
click at [1055, 563] on link "2" at bounding box center [1064, 566] width 18 height 18
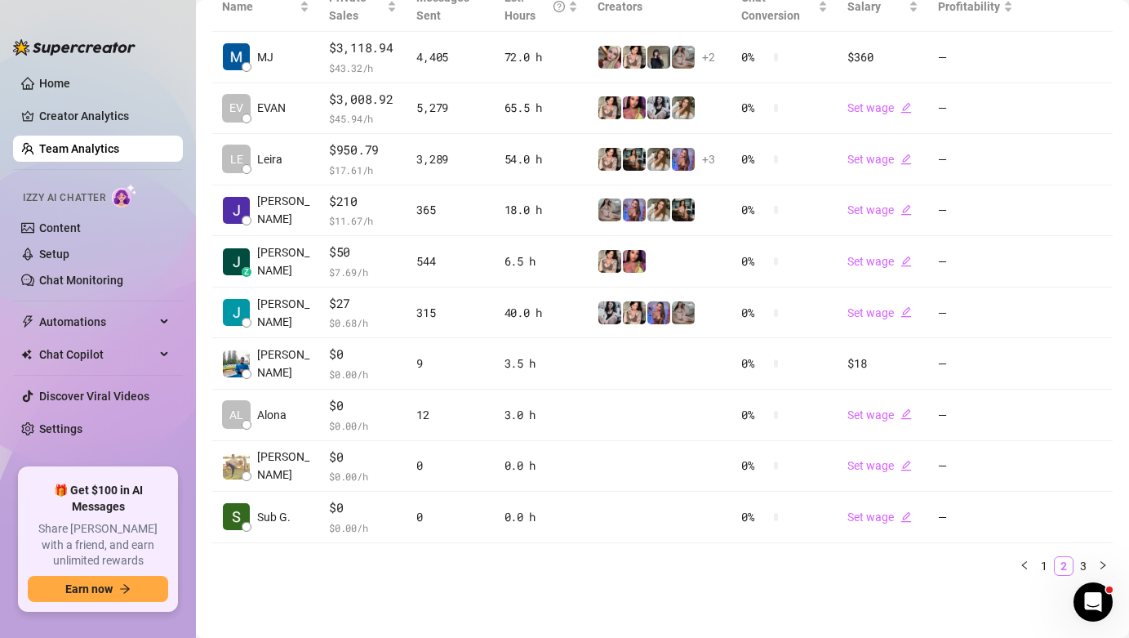
scroll to position [407, 0]
click at [1035, 567] on link "1" at bounding box center [1044, 567] width 18 height 18
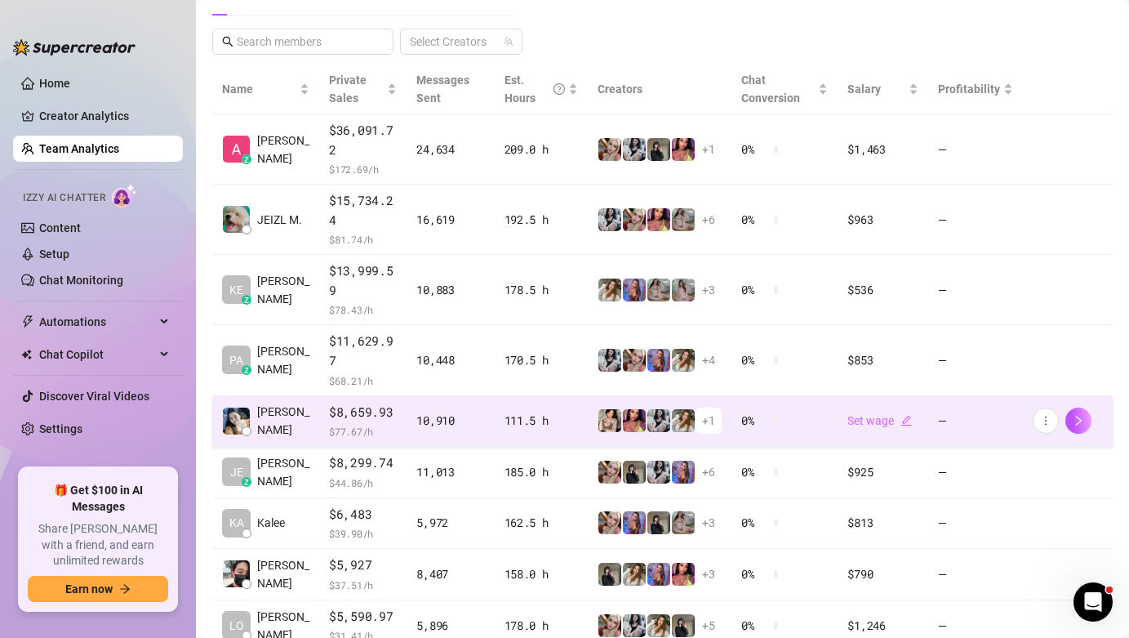
scroll to position [324, 0]
